Goal: Task Accomplishment & Management: Complete application form

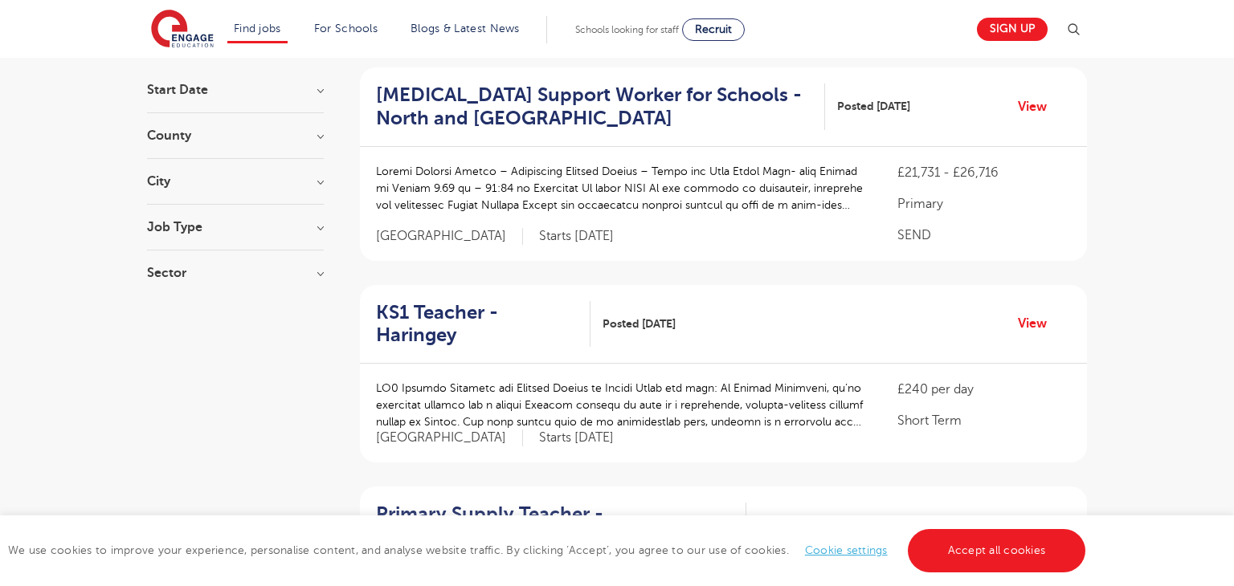
scroll to position [59, 0]
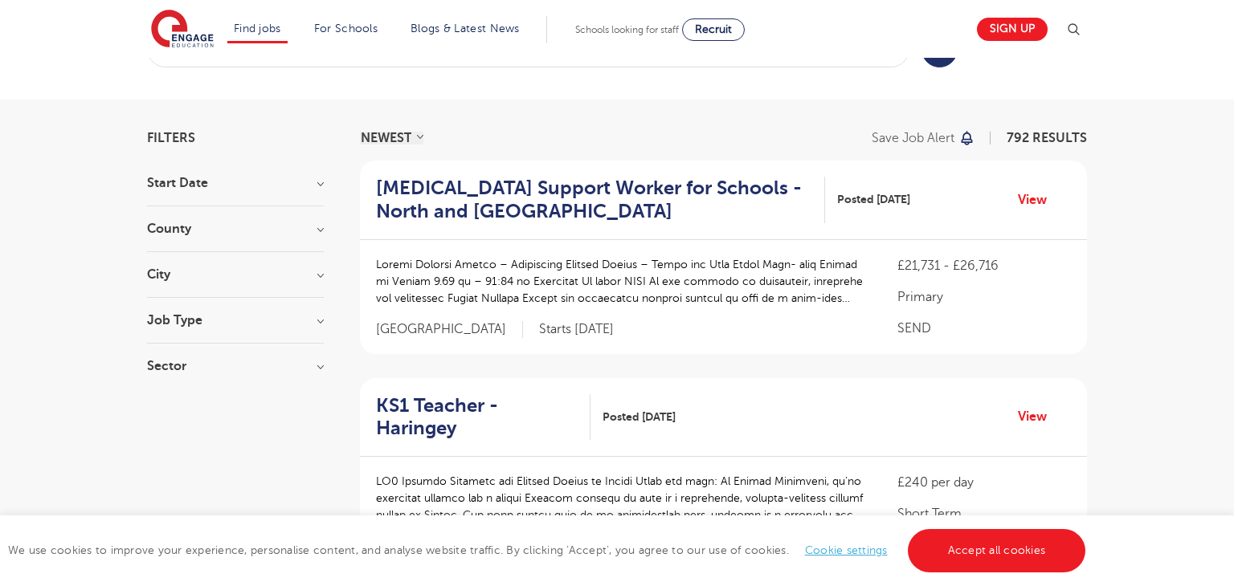
click at [187, 286] on div "City Hounslow 67 [GEOGRAPHIC_DATA] 42 [GEOGRAPHIC_DATA] 33 [GEOGRAPHIC_DATA] 31…" at bounding box center [235, 283] width 177 height 30
click at [181, 280] on div "City Hounslow 67 Leeds 42 Wandsworth 33 Broxbourne 31 Newham 31 Show more" at bounding box center [235, 283] width 177 height 30
click at [171, 277] on h3 "City" at bounding box center [235, 274] width 177 height 13
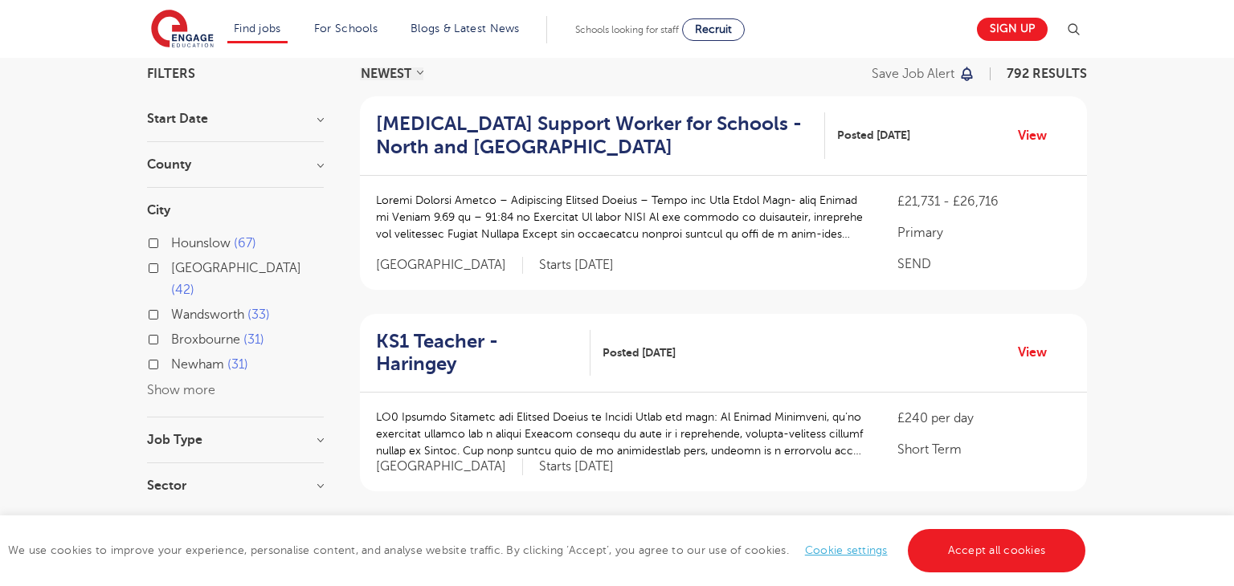
scroll to position [133, 0]
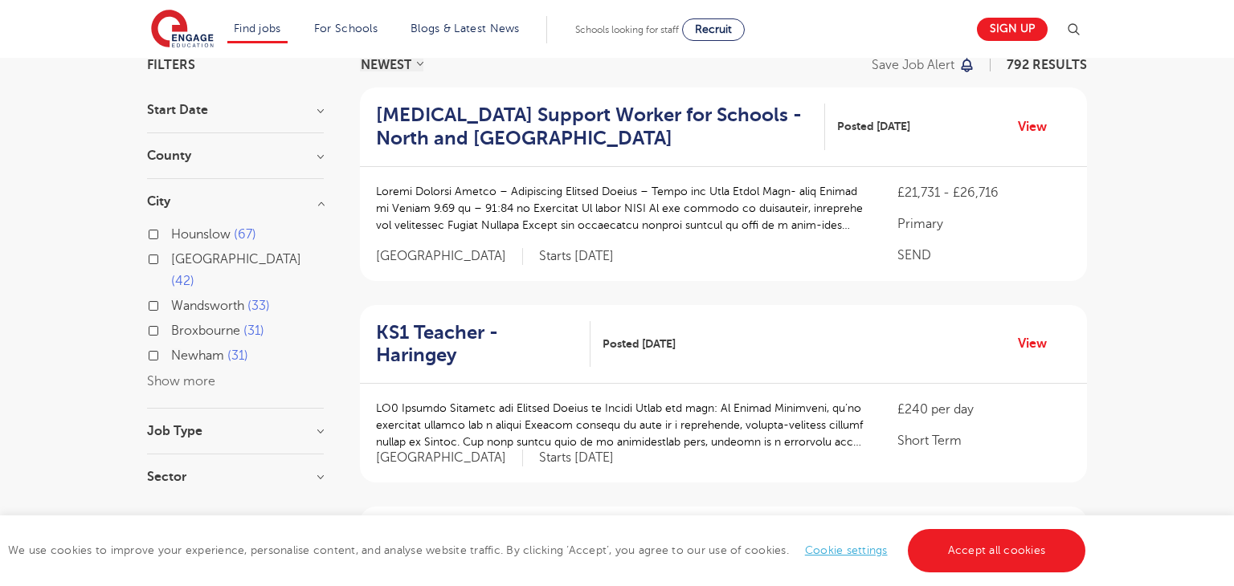
click at [178, 374] on button "Show more" at bounding box center [181, 381] width 68 height 14
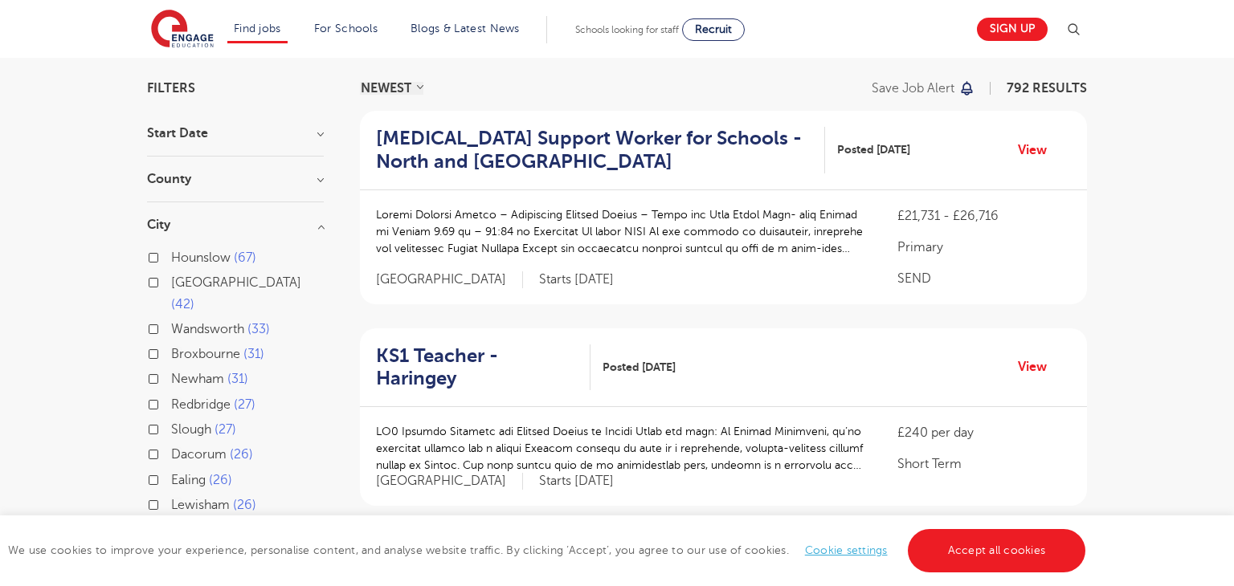
scroll to position [107, 0]
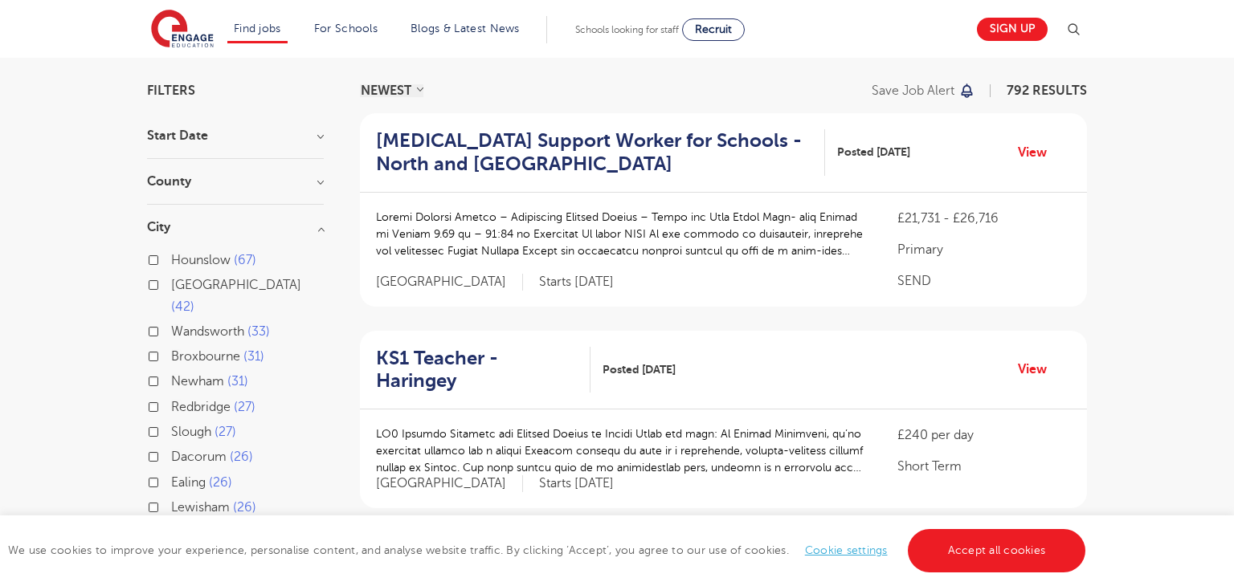
click at [165, 289] on div "Leeds 42" at bounding box center [235, 298] width 177 height 47
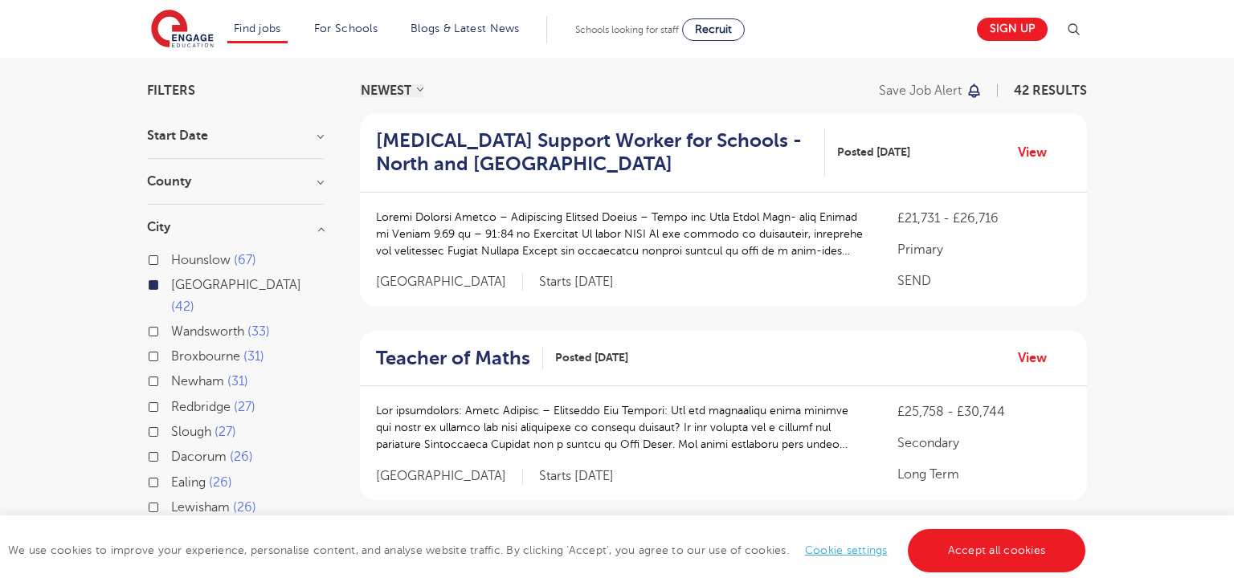
click at [157, 195] on div "County Leeds 42 Show more" at bounding box center [235, 190] width 177 height 30
click at [178, 182] on h3 "County" at bounding box center [235, 181] width 177 height 13
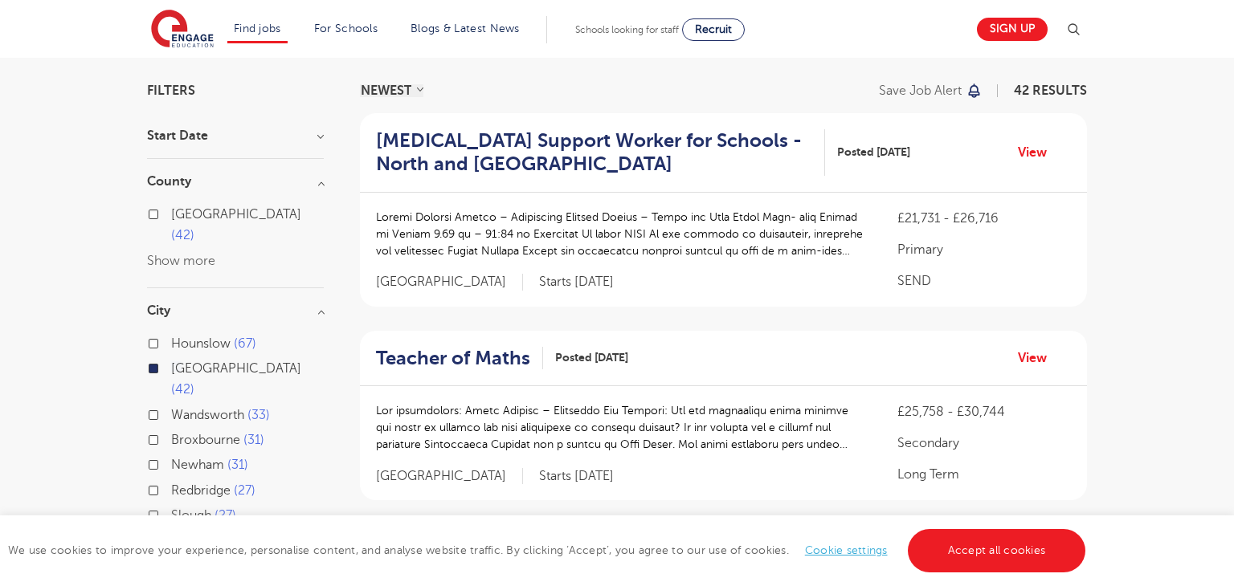
click at [171, 216] on label "Leeds 42" at bounding box center [247, 225] width 153 height 43
click at [171, 216] on input "Leeds 42" at bounding box center [176, 212] width 10 height 10
checkbox input "true"
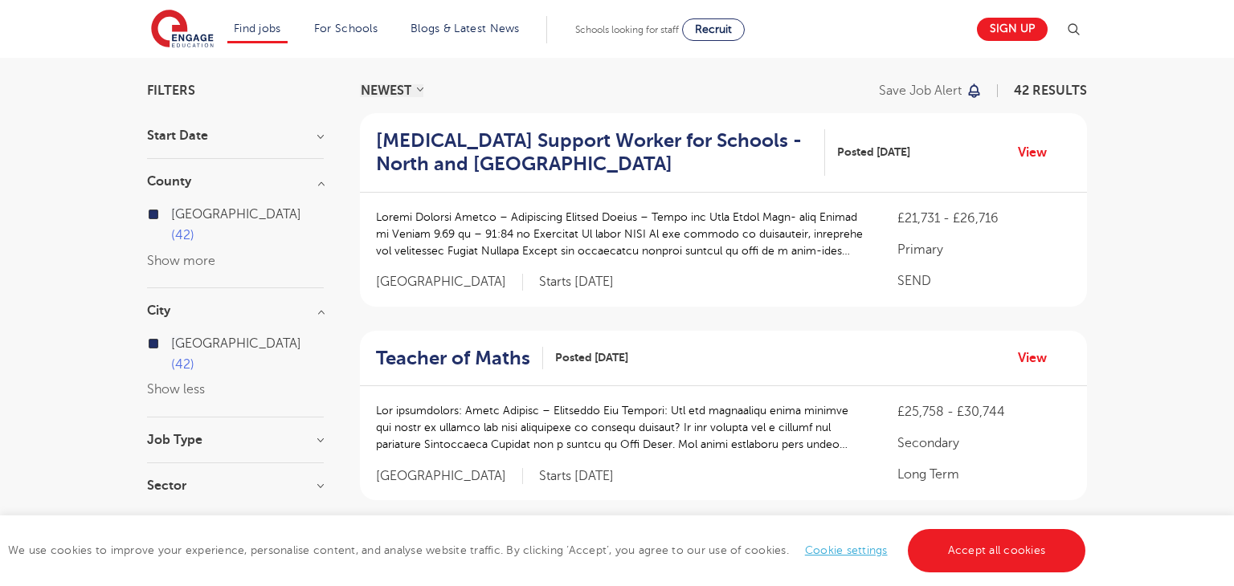
click at [208, 434] on h3 "Job Type" at bounding box center [235, 440] width 177 height 13
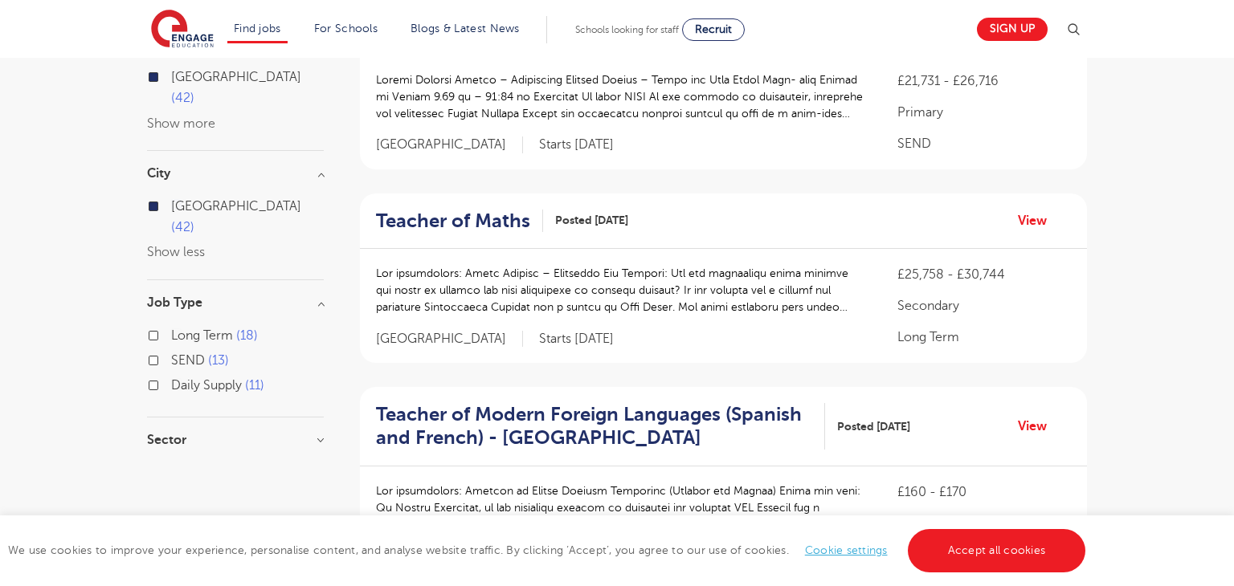
scroll to position [280, 0]
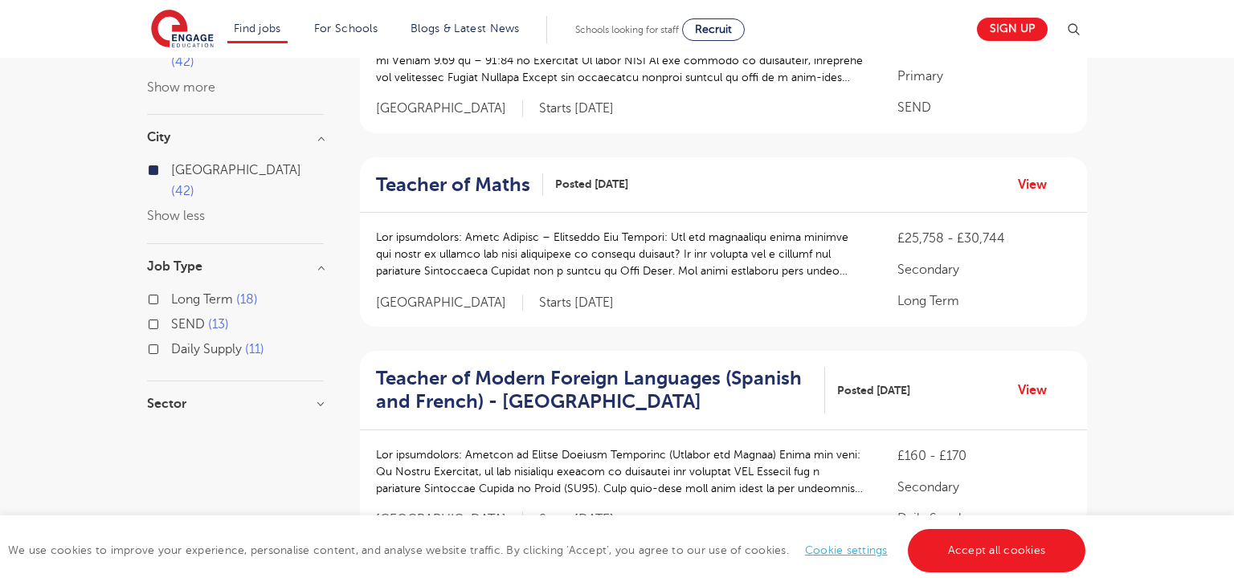
click at [171, 339] on label "Daily Supply 11" at bounding box center [217, 349] width 93 height 21
click at [171, 342] on input "Daily Supply 11" at bounding box center [176, 347] width 10 height 10
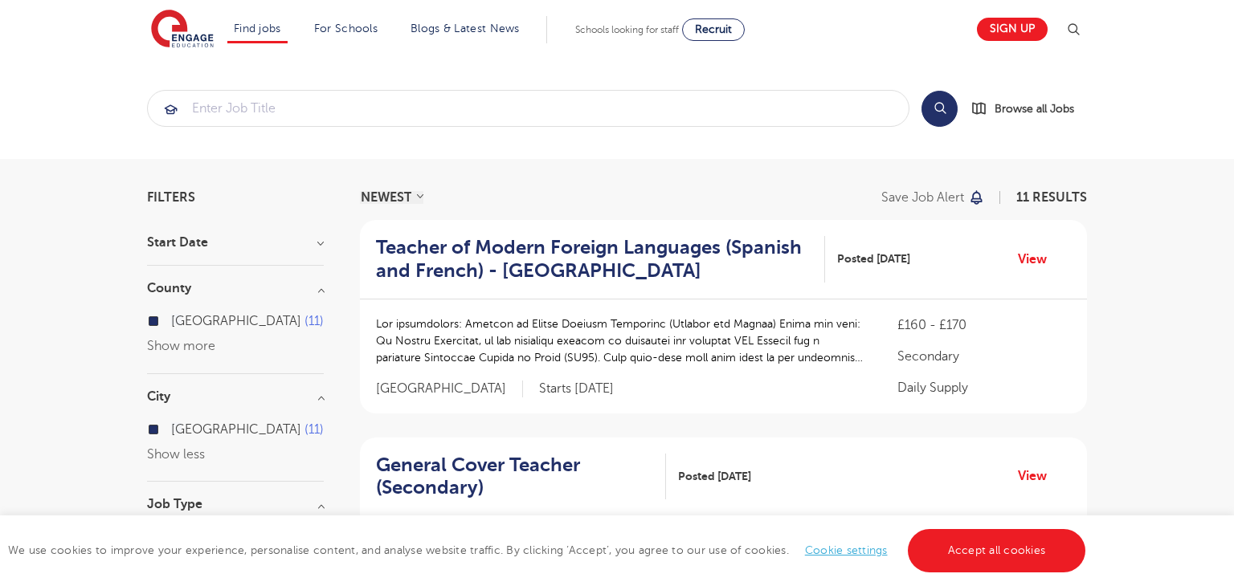
scroll to position [2297, 0]
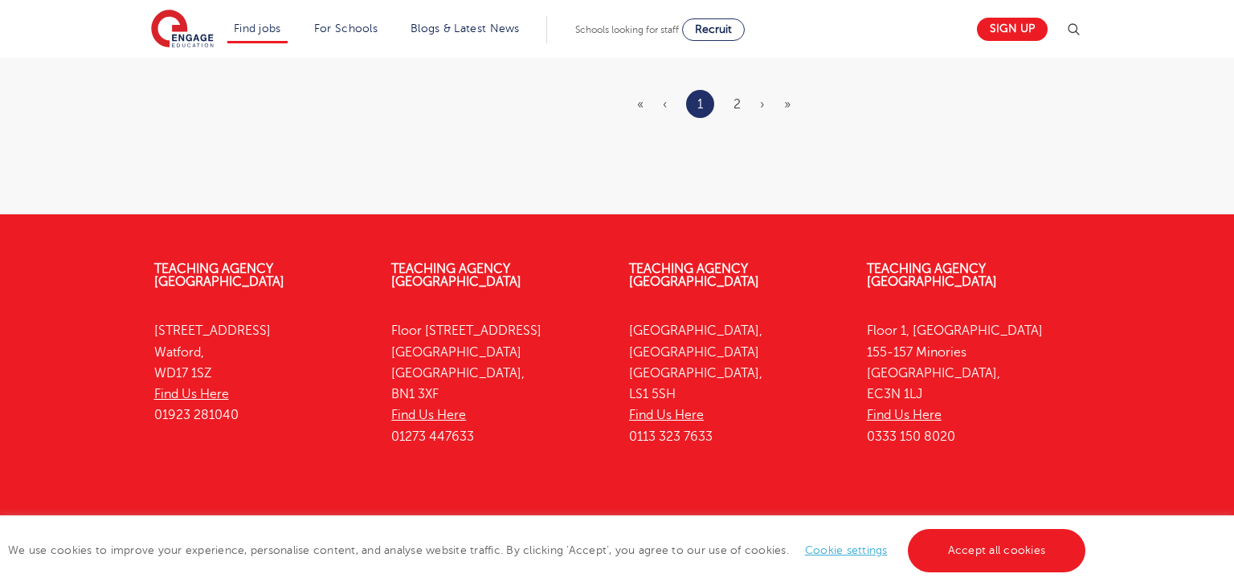
scroll to position [280, 0]
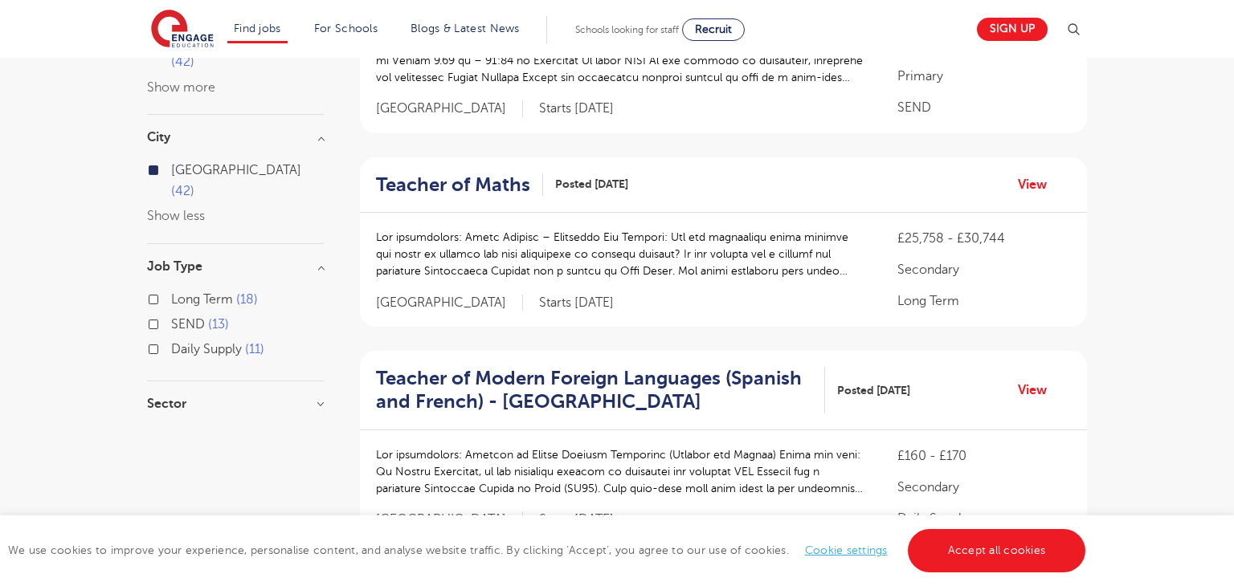
scroll to position [107, 0]
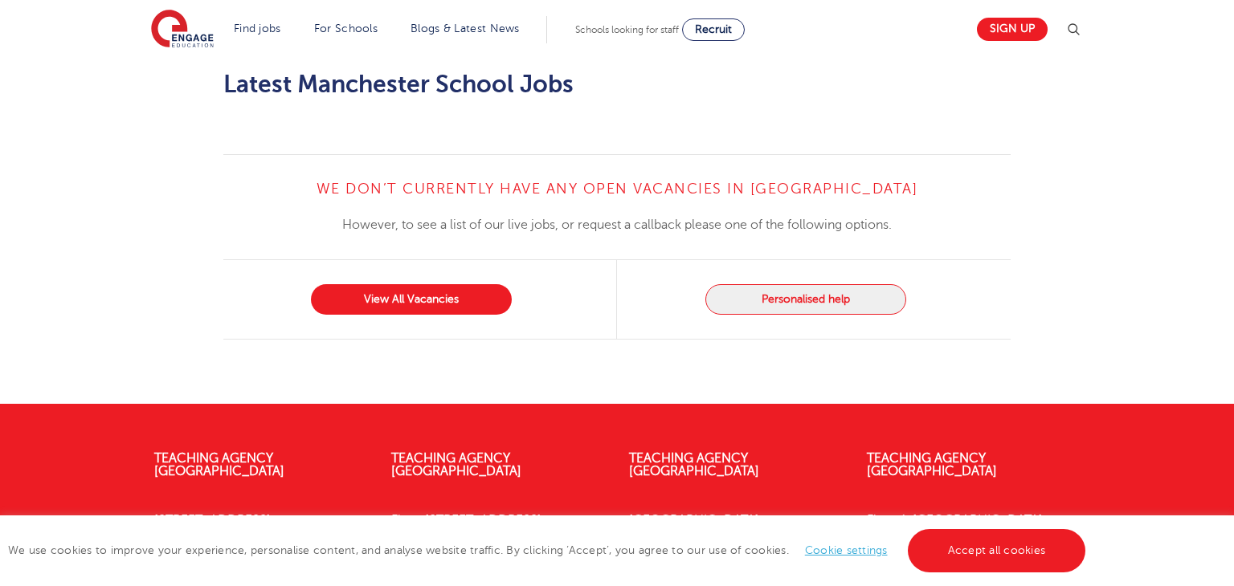
scroll to position [1222, 0]
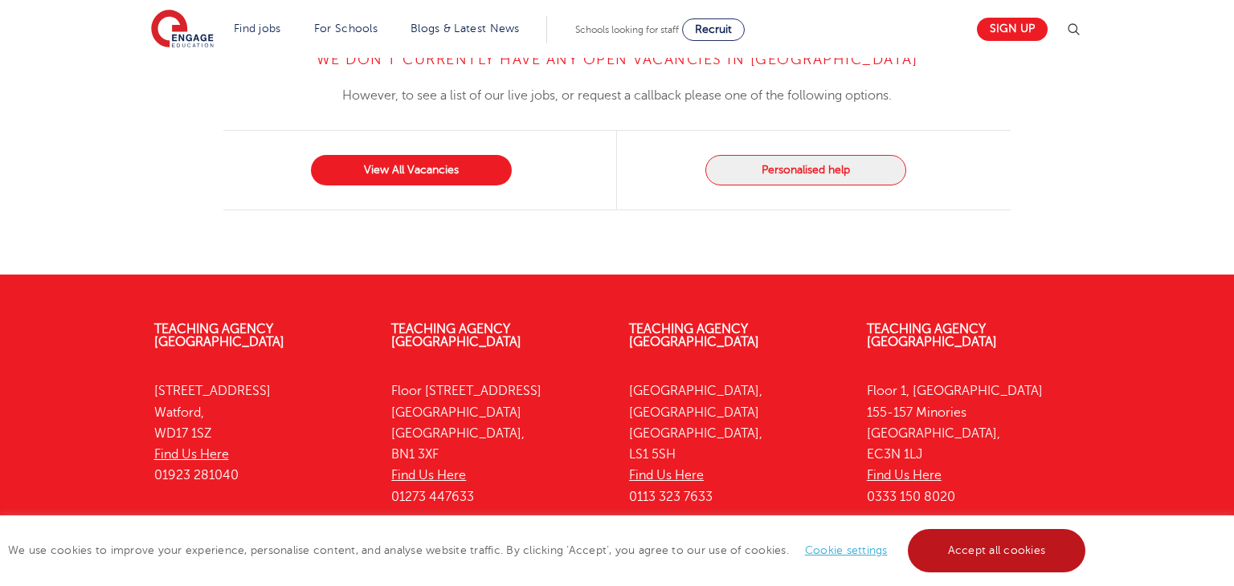
click at [966, 549] on link "Accept all cookies" at bounding box center [997, 550] width 178 height 43
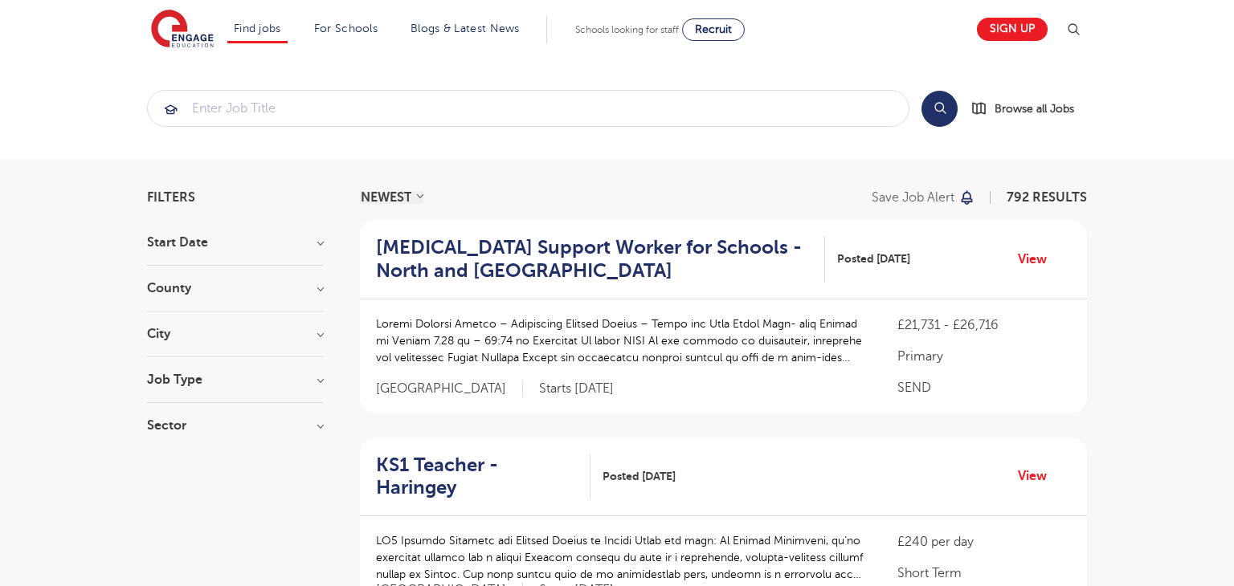
scroll to position [45, 0]
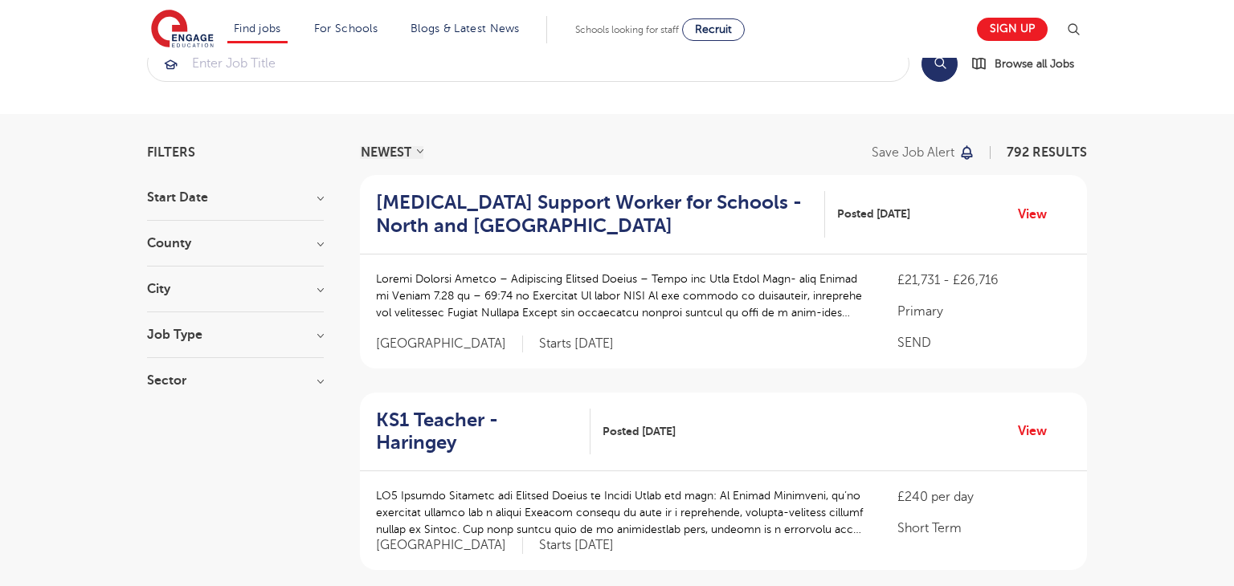
click at [186, 252] on div "County London 567 Hertfordshire 121 Leeds 42 East Sussex 15 Kirklees 15 Show mo…" at bounding box center [235, 252] width 177 height 30
click at [172, 239] on h3 "County" at bounding box center [235, 243] width 177 height 13
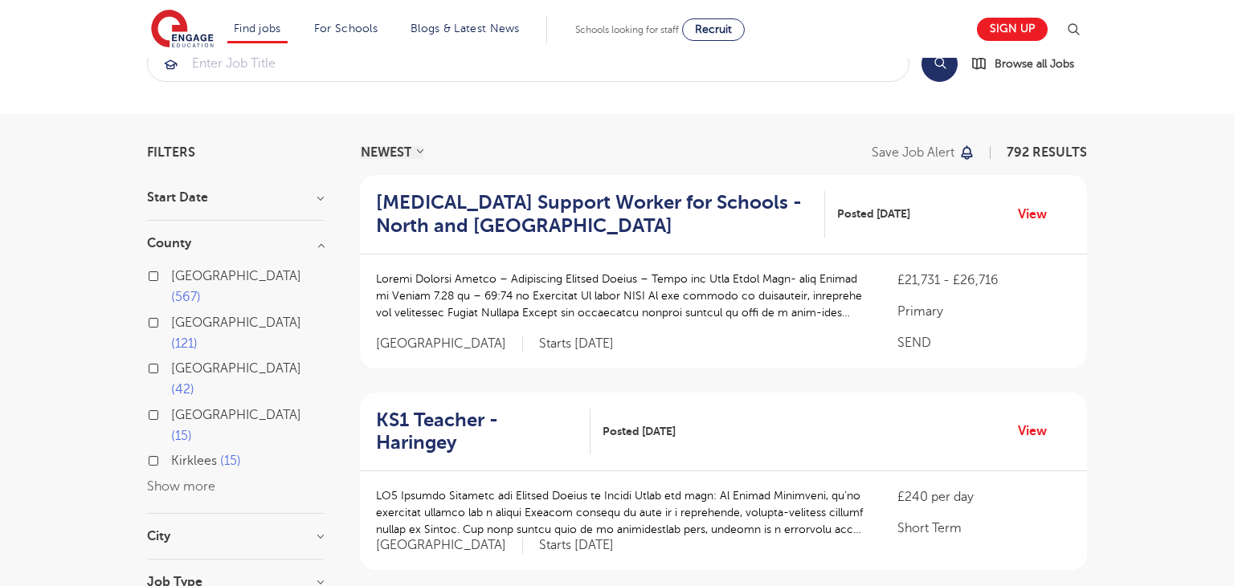
click at [159, 267] on div "London 567" at bounding box center [235, 289] width 177 height 47
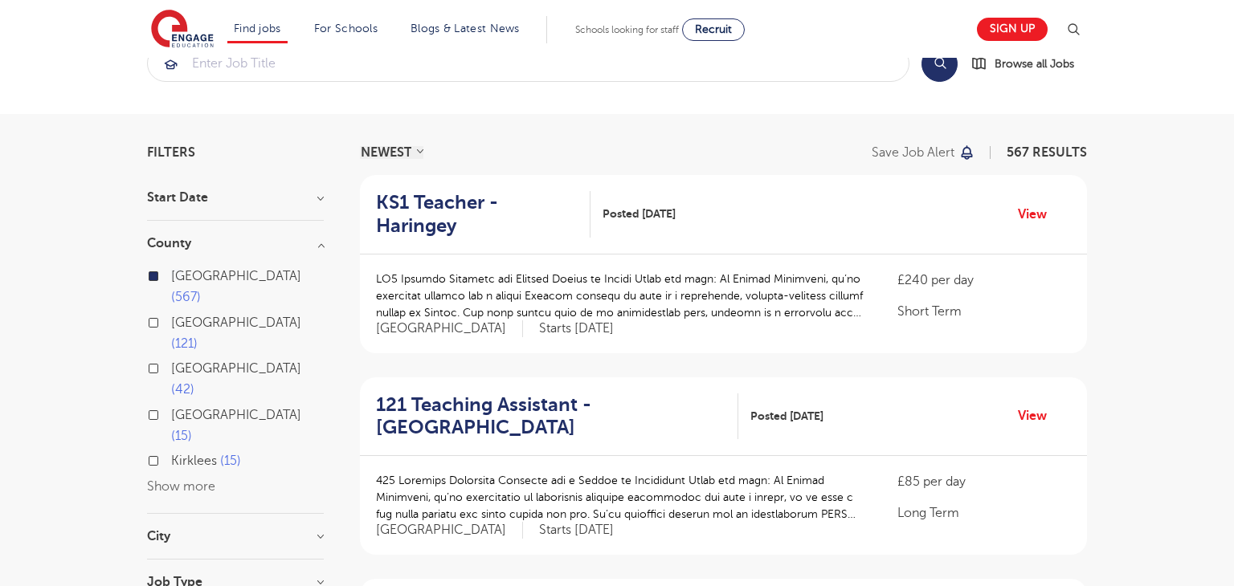
click at [166, 480] on button "Show more" at bounding box center [181, 487] width 68 height 14
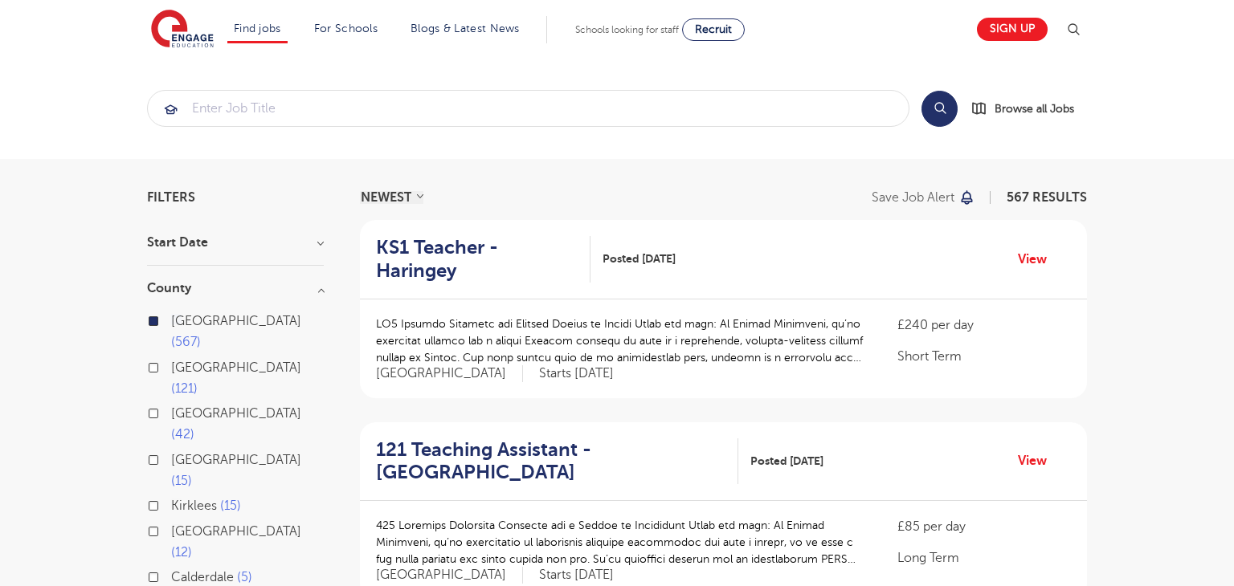
click at [171, 321] on label "London 567" at bounding box center [247, 332] width 153 height 43
click at [171, 321] on input "London 567" at bounding box center [176, 319] width 10 height 10
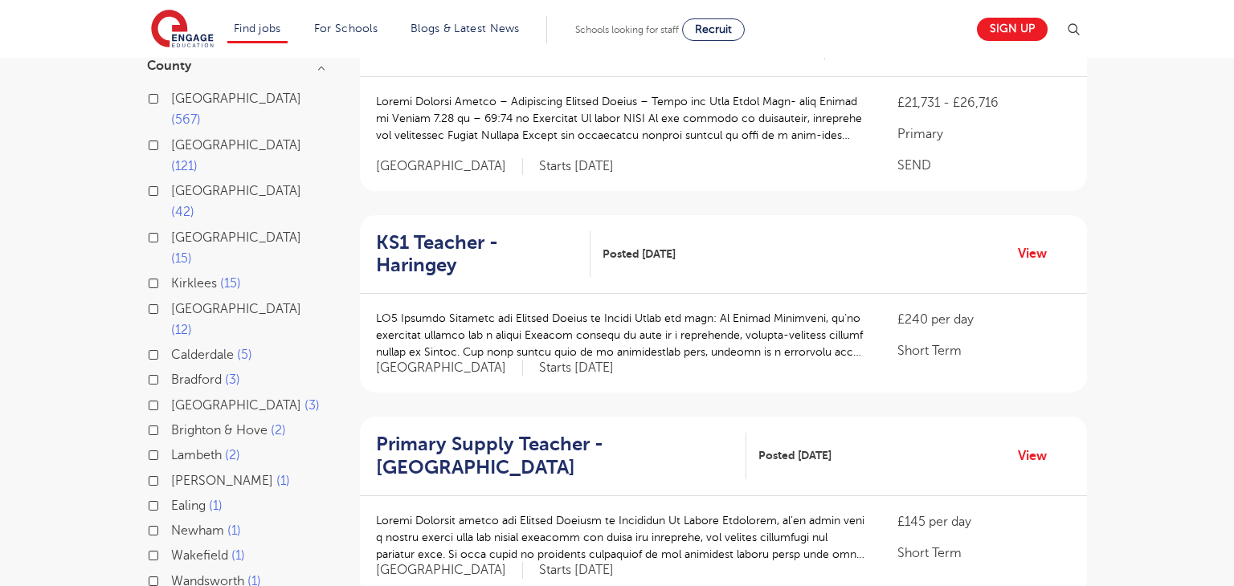
scroll to position [209, 0]
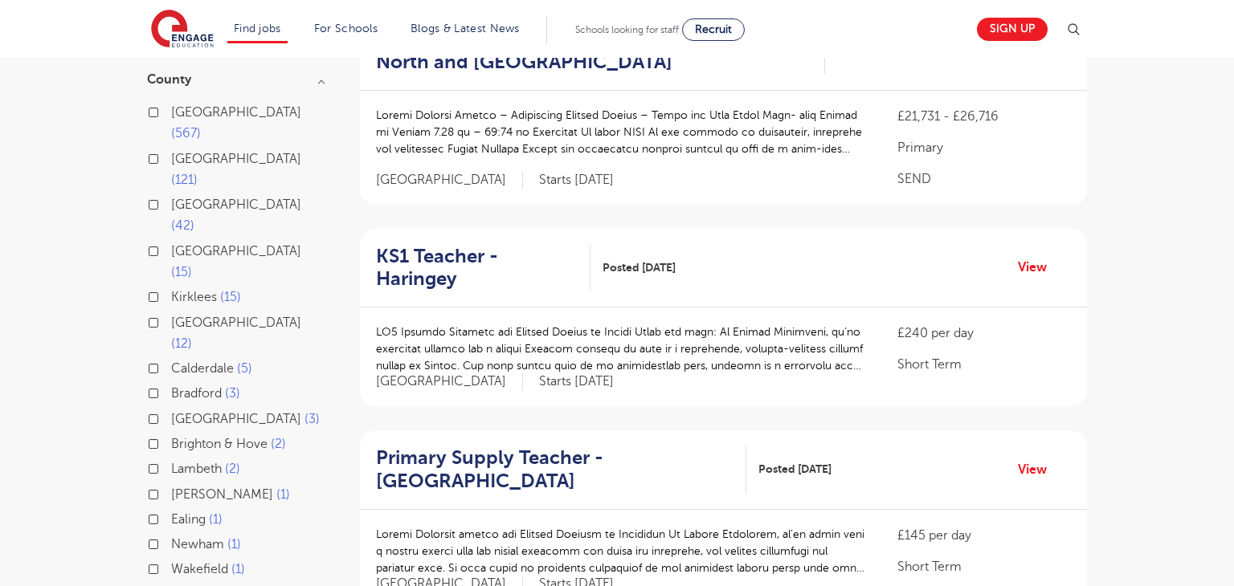
click at [171, 194] on label "Leeds 42" at bounding box center [247, 215] width 153 height 43
click at [171, 198] on input "Leeds 42" at bounding box center [176, 203] width 10 height 10
checkbox input "true"
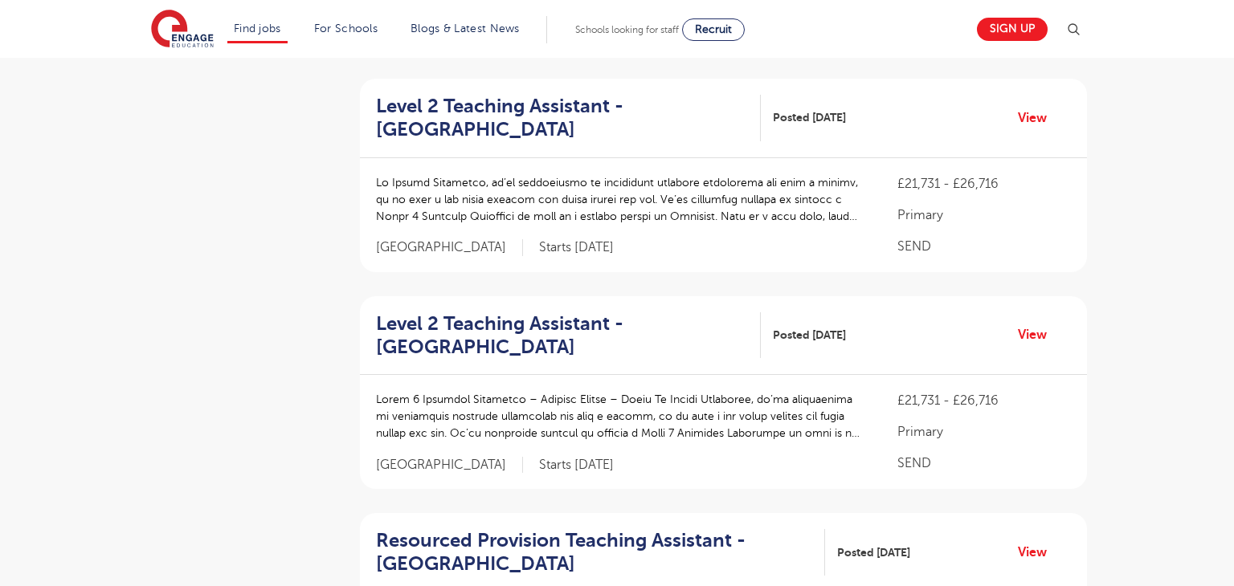
scroll to position [1202, 0]
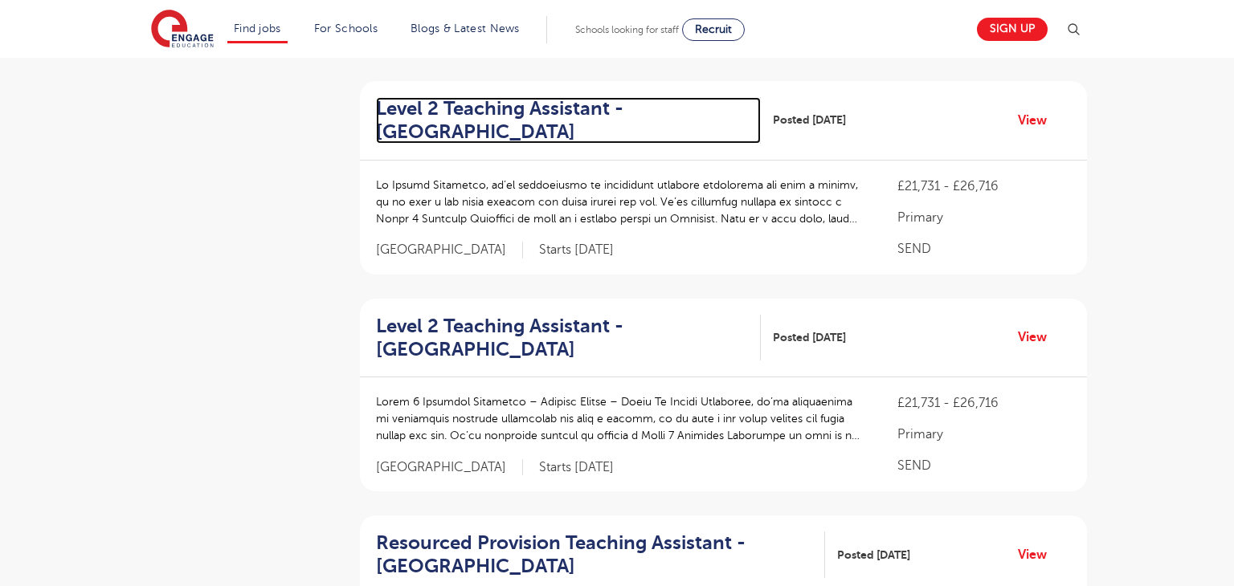
click at [436, 125] on h2 "Level 2 Teaching Assistant - Wakefield" at bounding box center [562, 120] width 372 height 47
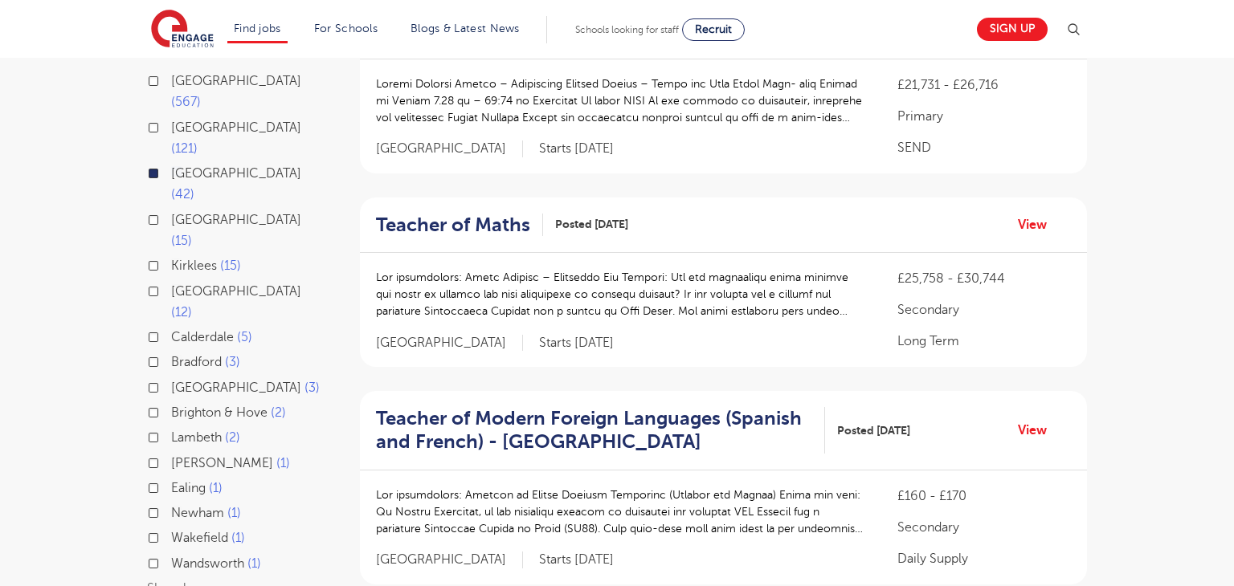
scroll to position [613, 0]
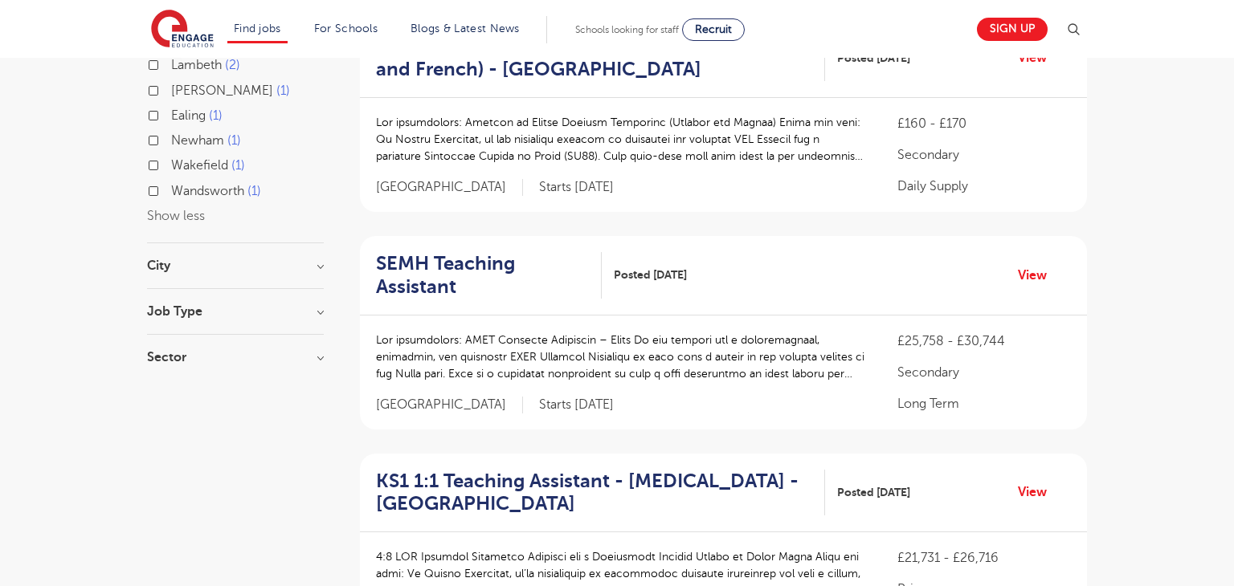
click at [183, 305] on h3 "Job Type" at bounding box center [235, 311] width 177 height 13
click at [156, 385] on div "Daily Supply 11" at bounding box center [235, 397] width 177 height 25
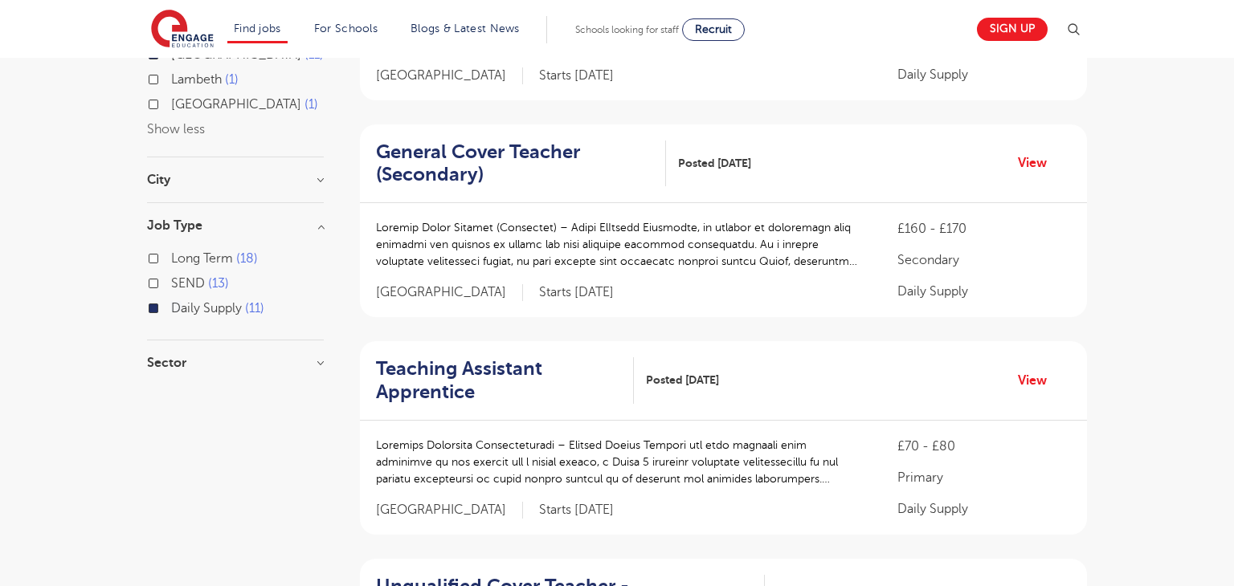
scroll to position [312, 0]
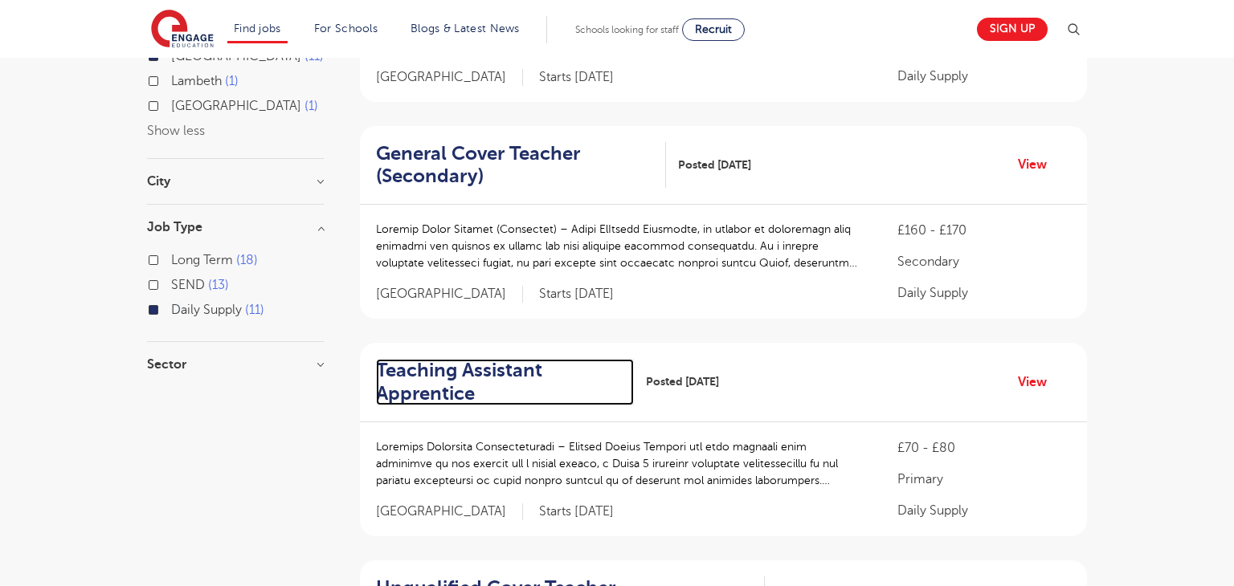
click at [427, 370] on h2 "Teaching Assistant Apprentice" at bounding box center [498, 382] width 245 height 47
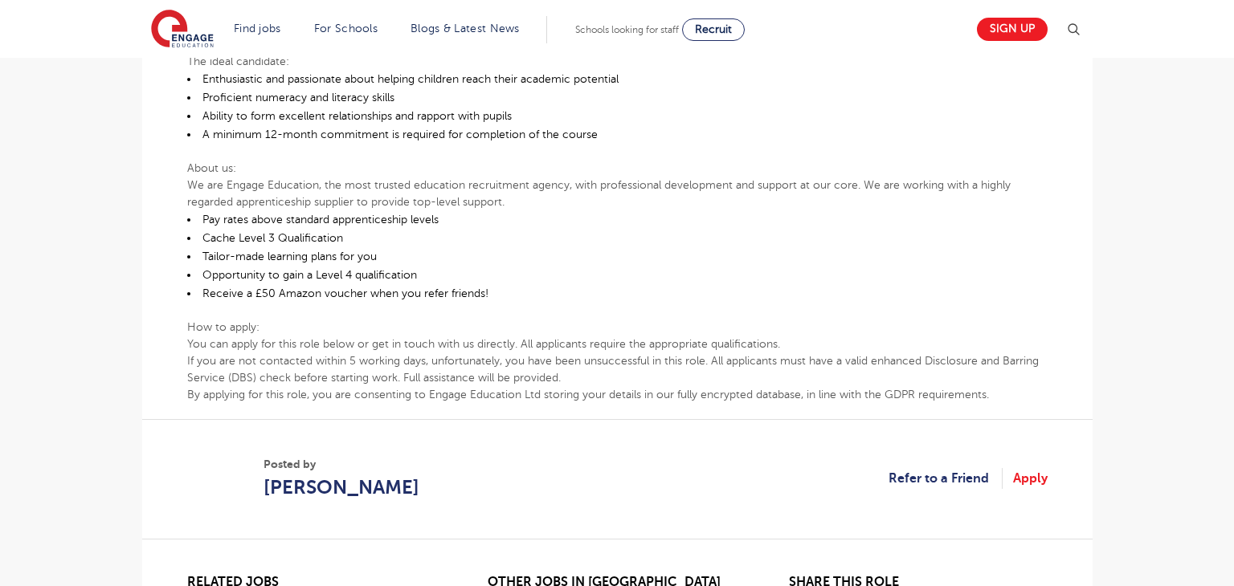
scroll to position [773, 0]
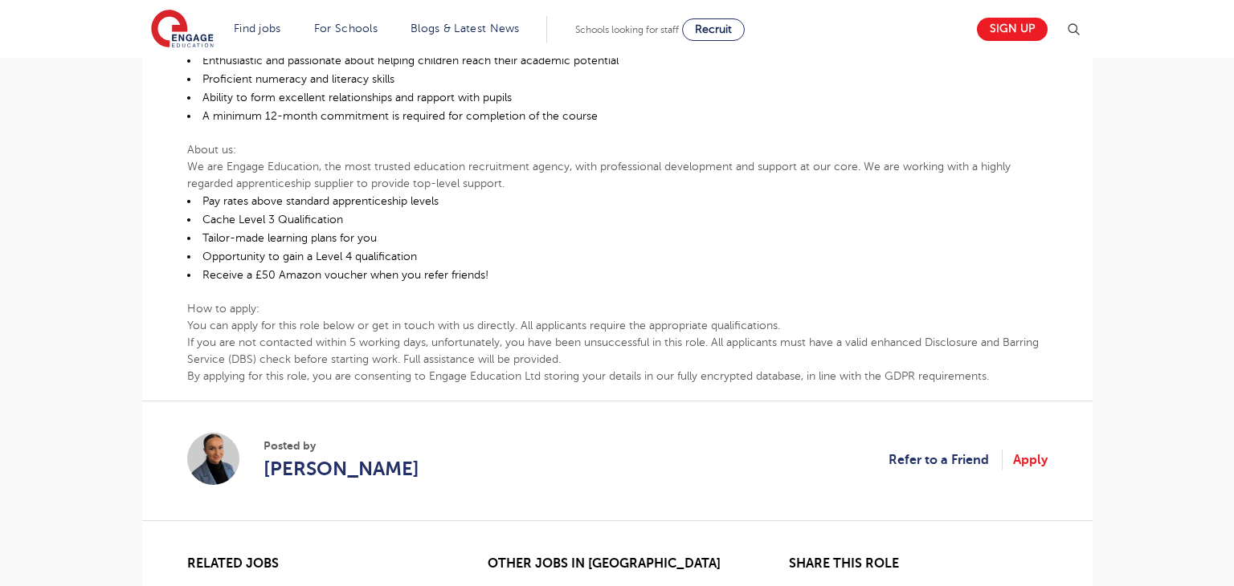
click at [231, 337] on p "If you are not contacted within 5 working days, unfortunately, you have been un…" at bounding box center [617, 351] width 860 height 34
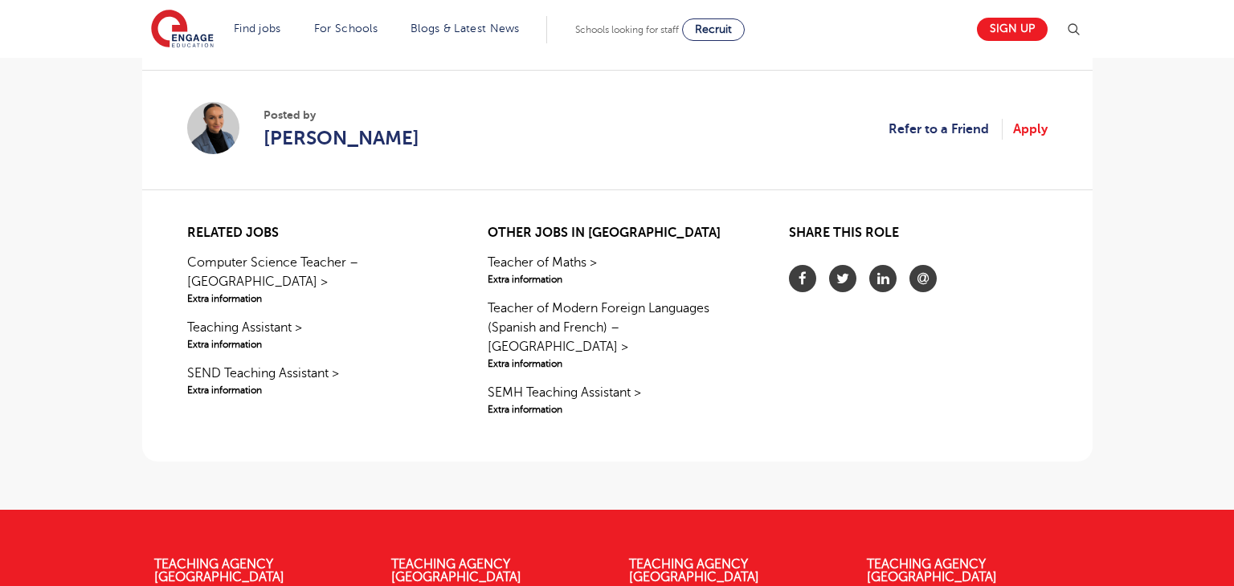
scroll to position [1103, 0]
click at [938, 120] on link "Refer to a Friend" at bounding box center [945, 130] width 114 height 21
